Goal: Task Accomplishment & Management: Use online tool/utility

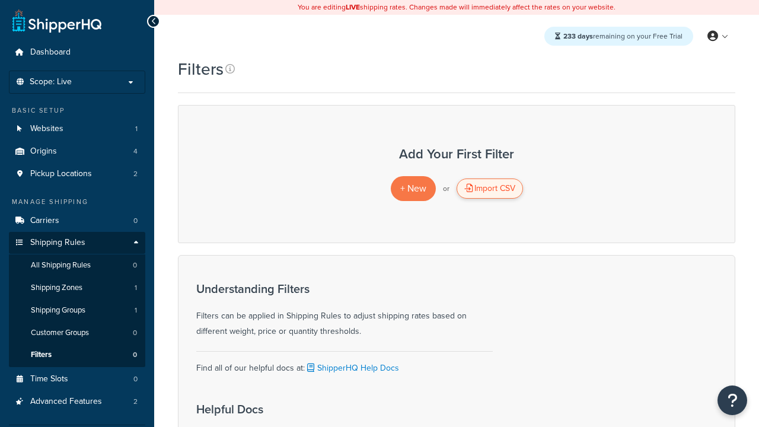
click at [489, 189] on div "Import CSV" at bounding box center [490, 189] width 66 height 20
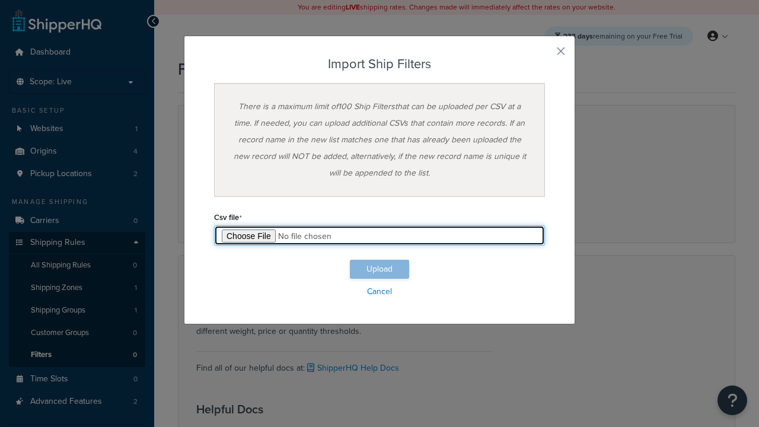
click at [380, 235] on input "file" at bounding box center [379, 235] width 331 height 20
type input "C:\fakepath\importShipFiltersSuccess.csv"
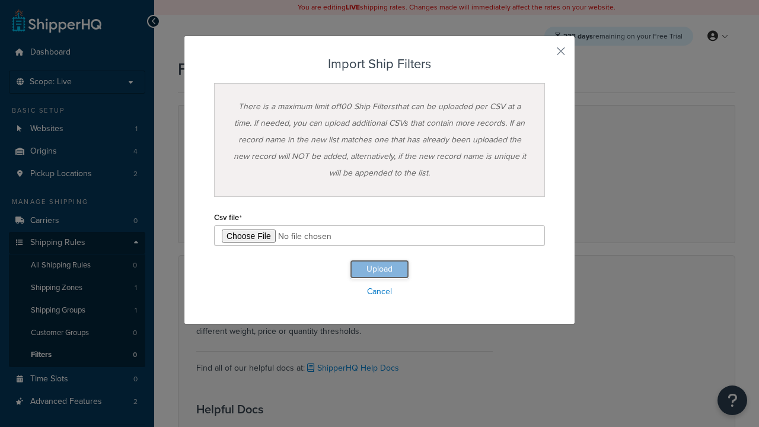
click at [380, 269] on button "Upload" at bounding box center [379, 269] width 59 height 19
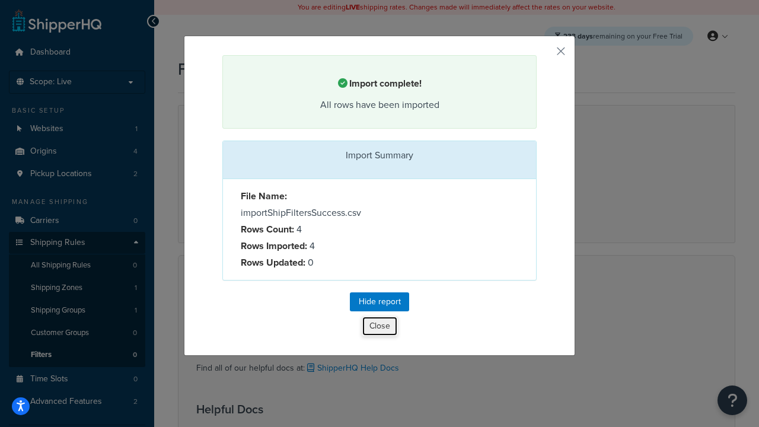
click at [380, 328] on button "Close" at bounding box center [380, 326] width 36 height 20
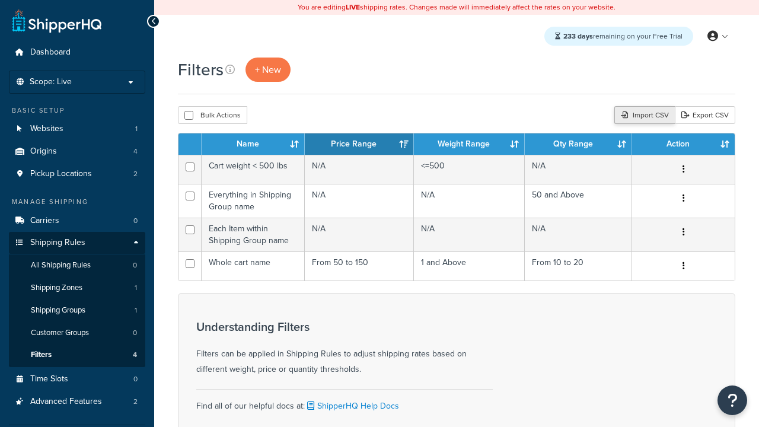
click at [643, 116] on div "Import CSV" at bounding box center [644, 115] width 60 height 18
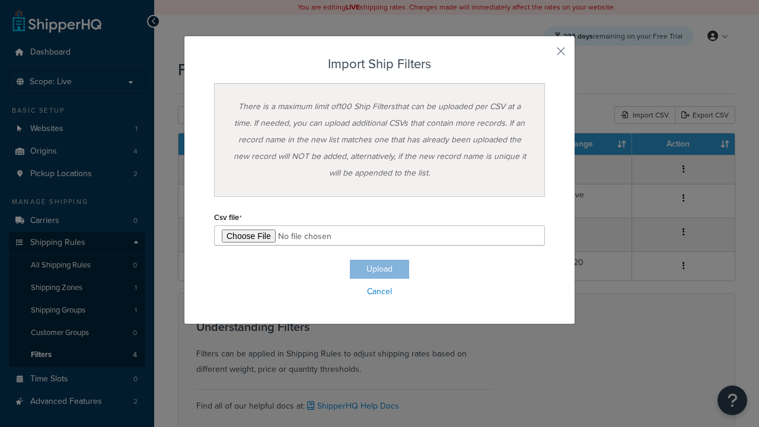
click at [380, 64] on h3 "Import Ship Filters" at bounding box center [379, 64] width 331 height 14
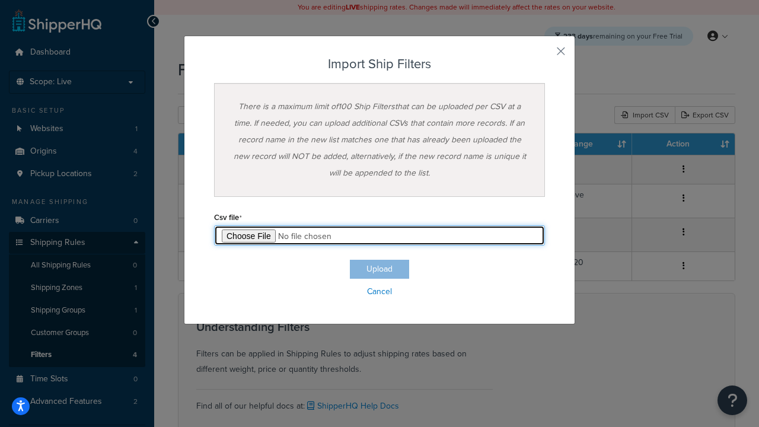
click at [380, 235] on input "file" at bounding box center [379, 235] width 331 height 20
type input "C:\fakepath\importShipFiltersFailure.csv"
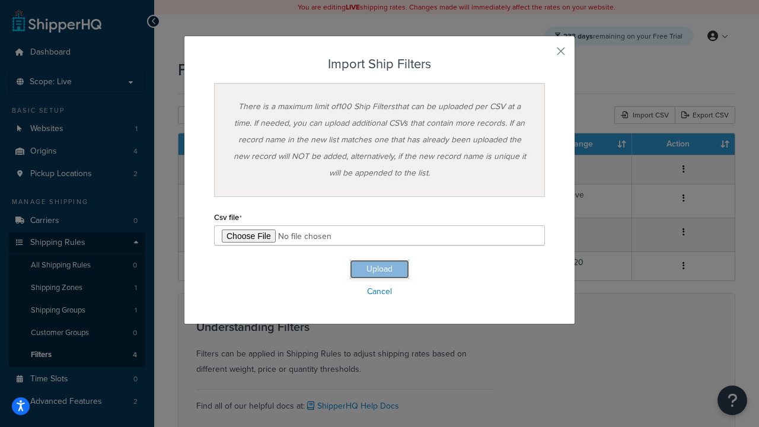
click at [380, 269] on button "Upload" at bounding box center [379, 269] width 59 height 19
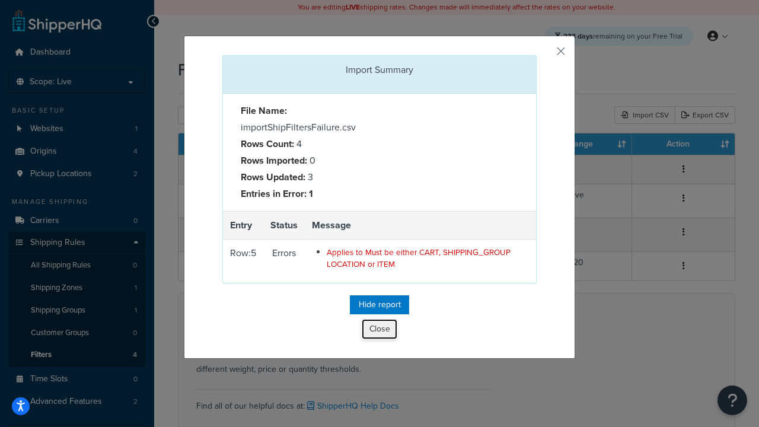
click at [380, 332] on button "Close" at bounding box center [380, 329] width 36 height 20
